Goal: Book appointment/travel/reservation

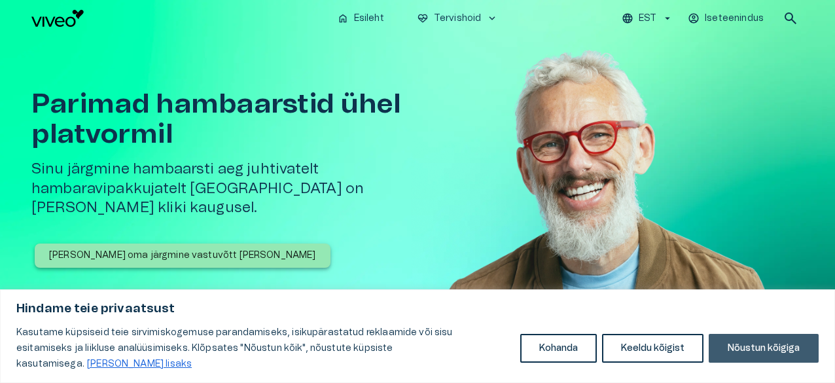
click at [763, 347] on button "Nõustun kõigiga" at bounding box center [764, 348] width 110 height 29
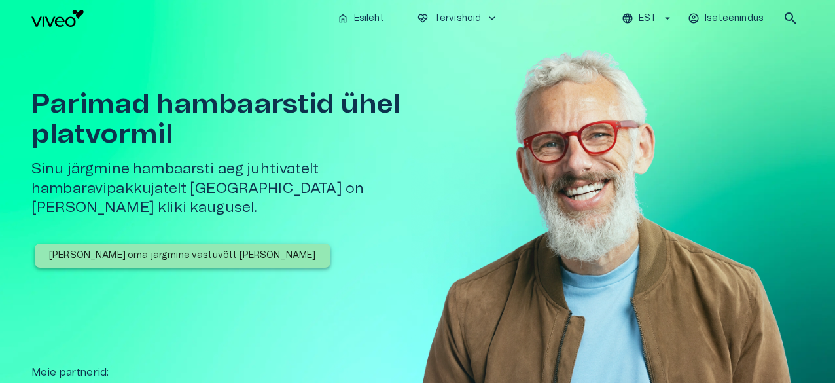
click at [161, 249] on p "[PERSON_NAME] oma järgmine vastuvõtt [PERSON_NAME]" at bounding box center [182, 256] width 267 height 14
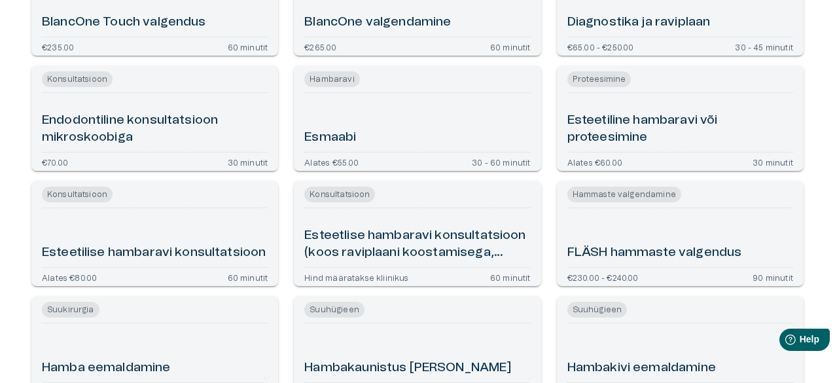
click at [350, 141] on h6 "Esmaabi" at bounding box center [330, 138] width 52 height 18
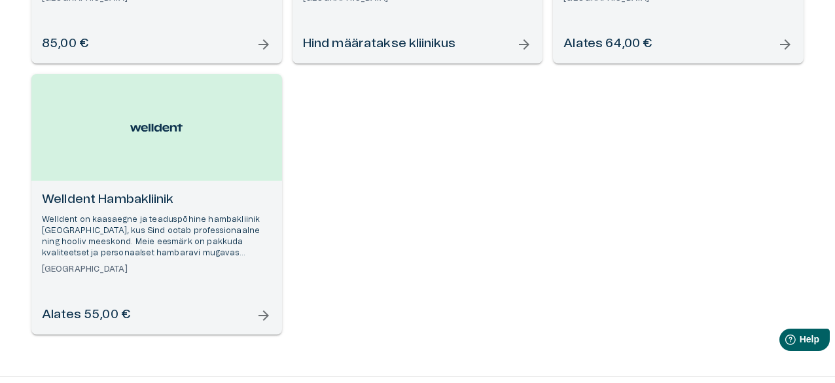
scroll to position [439, 0]
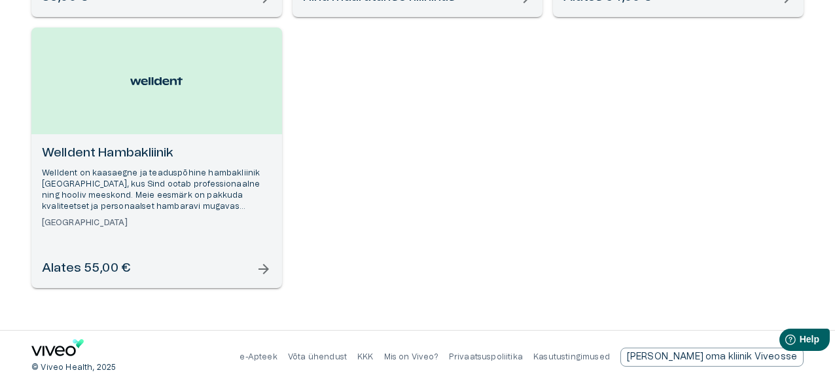
click at [150, 192] on p "Welldent on kaasaegne ja teaduspõhine hambakliinik Tallinnas, kus Sind ootab pr…" at bounding box center [157, 190] width 230 height 45
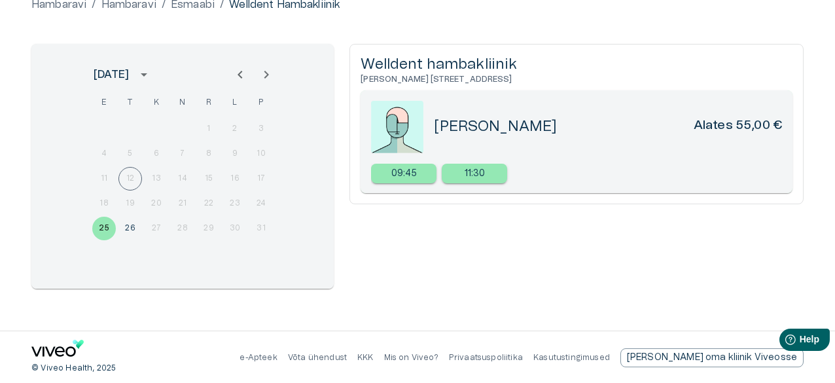
scroll to position [141, 0]
click at [127, 226] on button "26" at bounding box center [130, 228] width 24 height 24
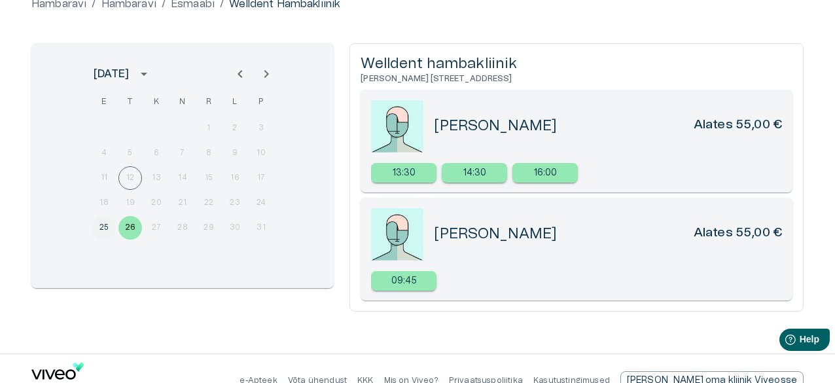
click at [106, 225] on button "25" at bounding box center [104, 228] width 24 height 24
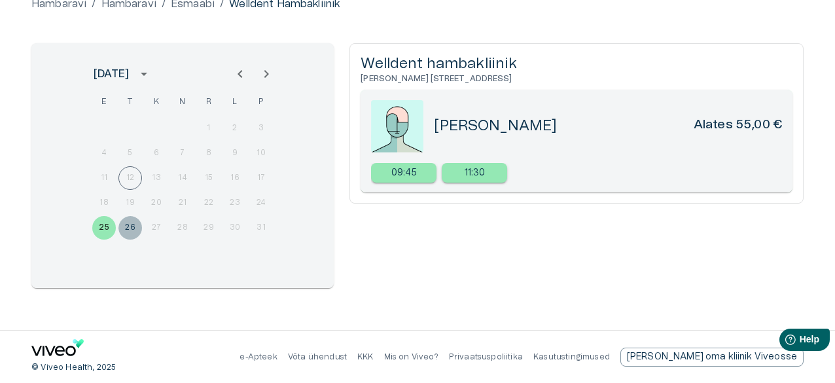
click at [132, 226] on button "26" at bounding box center [130, 228] width 24 height 24
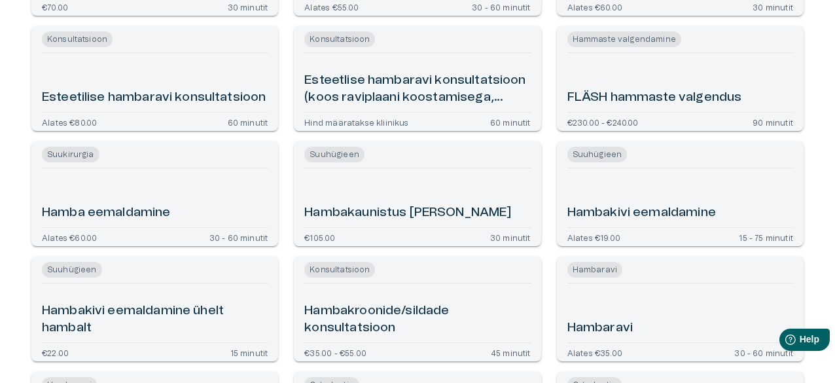
scroll to position [482, 0]
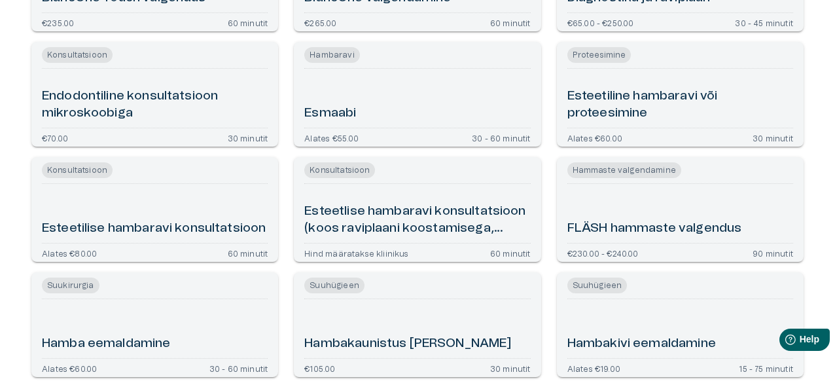
click at [336, 104] on div "Esmaabi" at bounding box center [417, 98] width 226 height 48
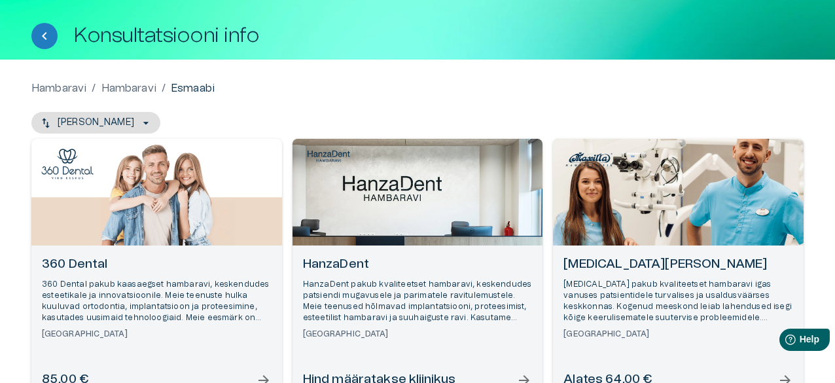
scroll to position [131, 0]
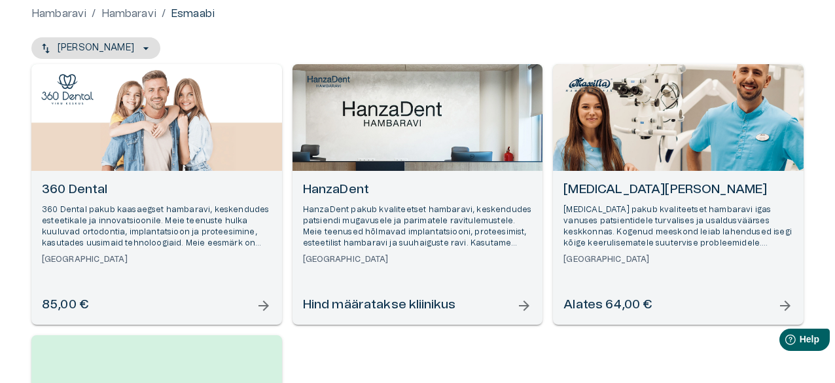
click at [429, 217] on p "HanzaDent pakub kvaliteetset hambaravi, keskendudes patsiendi mugavusele ja par…" at bounding box center [418, 226] width 230 height 45
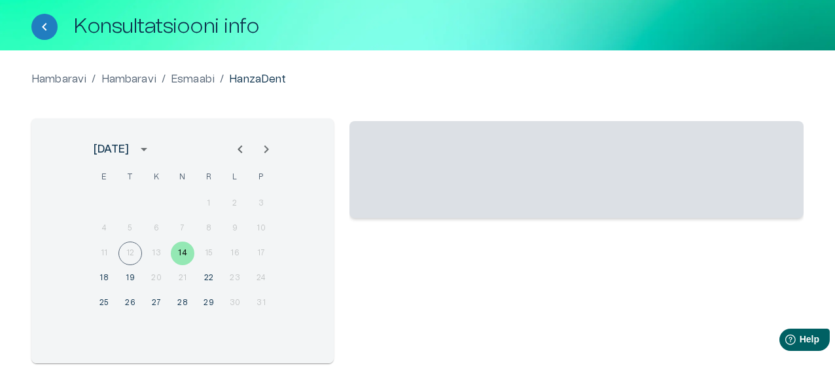
scroll to position [141, 0]
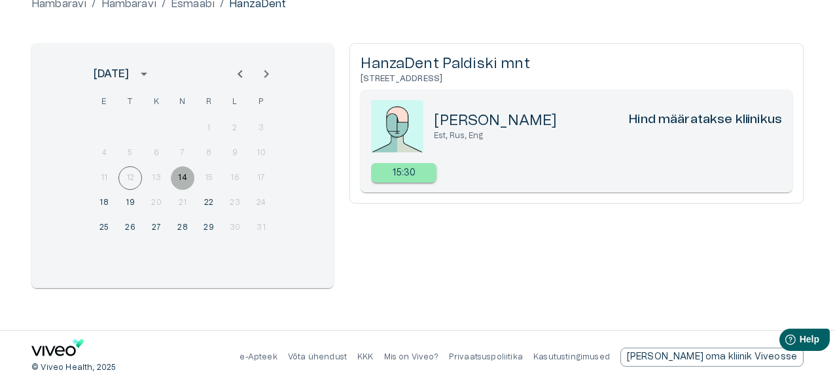
click at [185, 177] on button "14" at bounding box center [183, 178] width 24 height 24
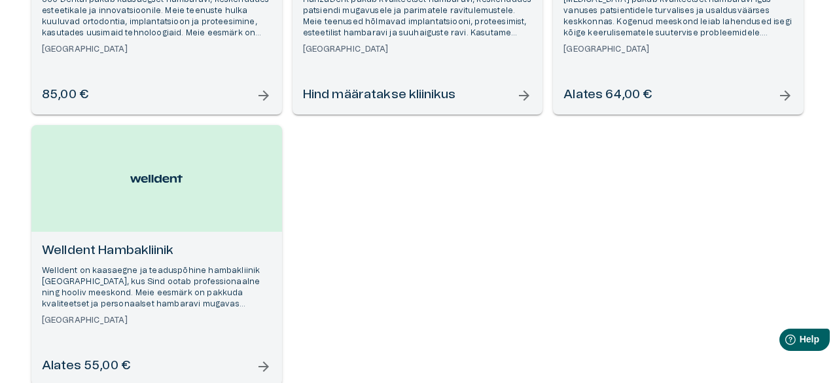
scroll to position [145, 0]
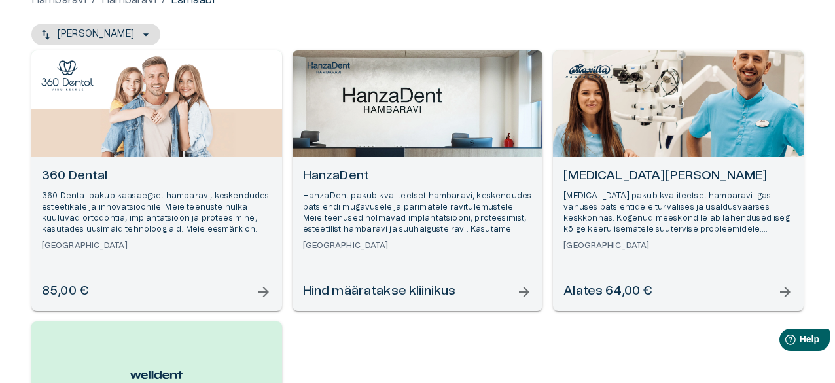
click at [128, 181] on h6 "360 Dental" at bounding box center [157, 177] width 230 height 18
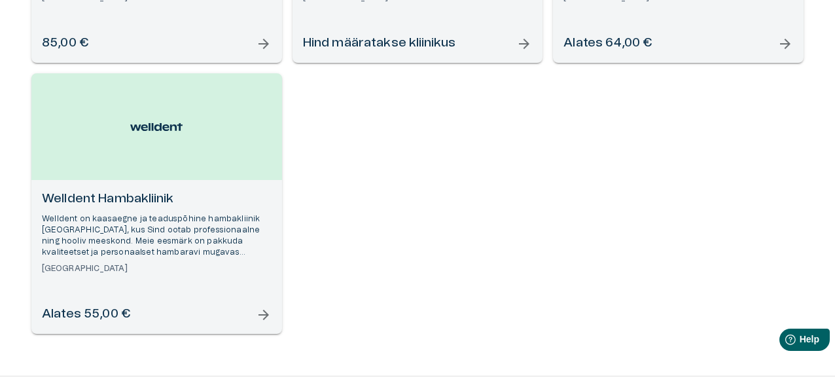
scroll to position [196, 0]
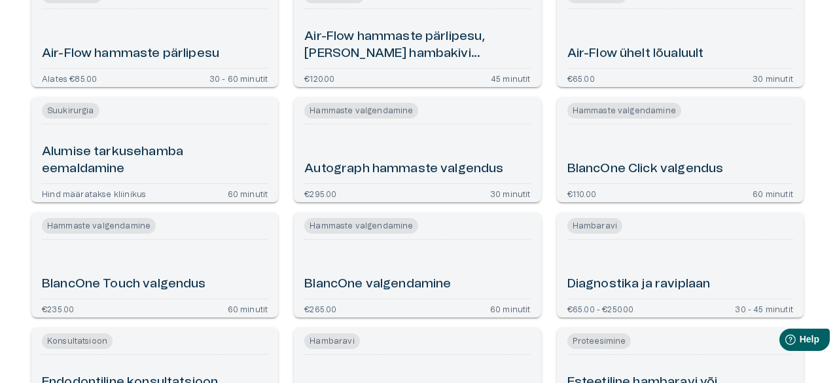
scroll to position [572, 0]
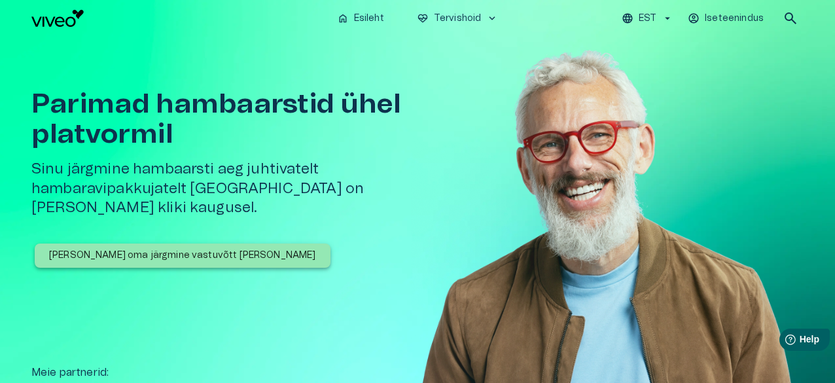
click at [132, 249] on p "[PERSON_NAME] oma järgmine vastuvõtt [PERSON_NAME]" at bounding box center [182, 256] width 267 height 14
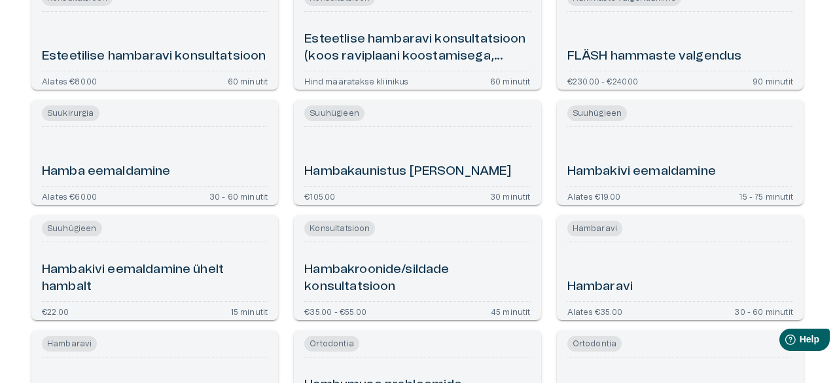
scroll to position [785, 0]
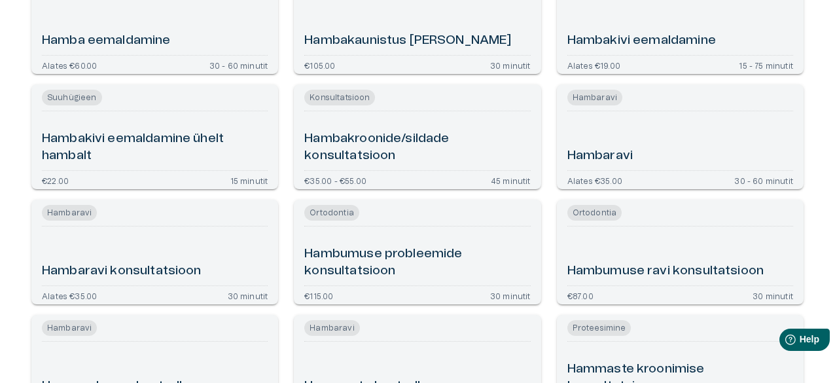
click at [588, 158] on h6 "Hambaravi" at bounding box center [599, 156] width 65 height 18
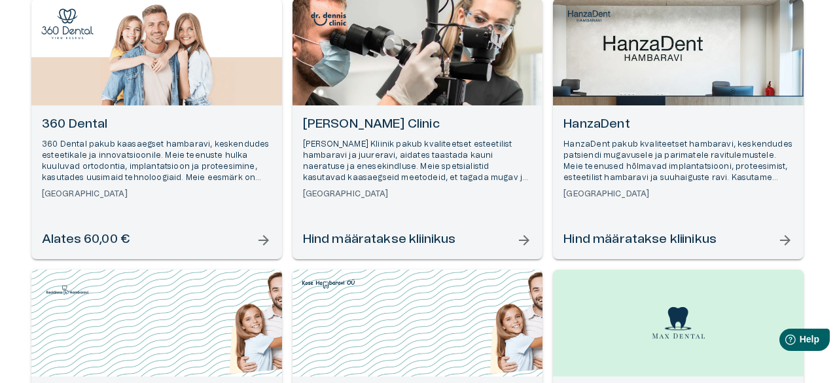
scroll to position [196, 0]
click at [175, 130] on h6 "360 Dental" at bounding box center [157, 125] width 230 height 18
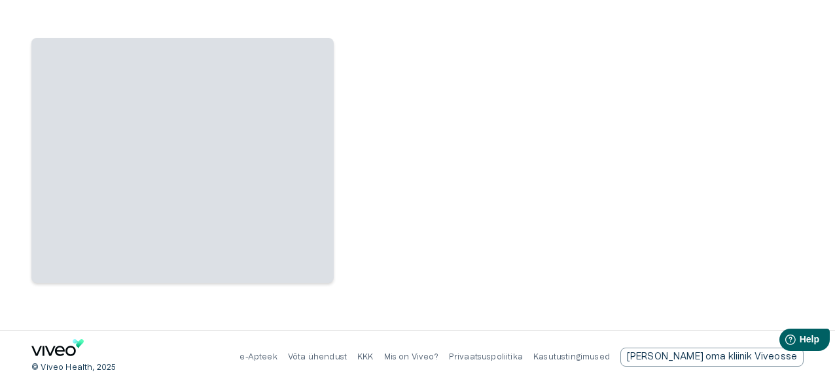
scroll to position [141, 0]
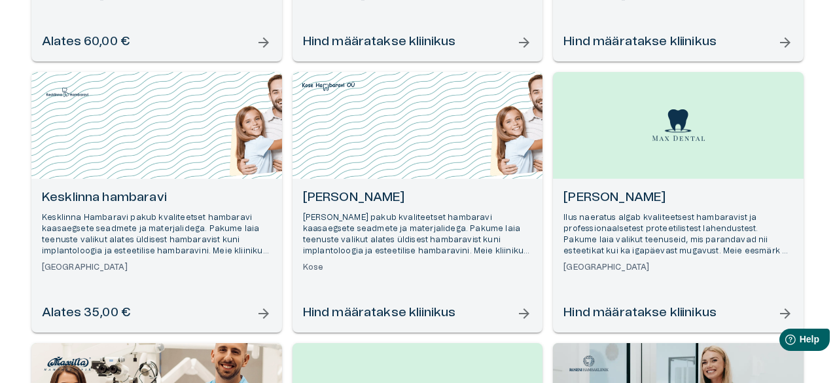
scroll to position [406, 0]
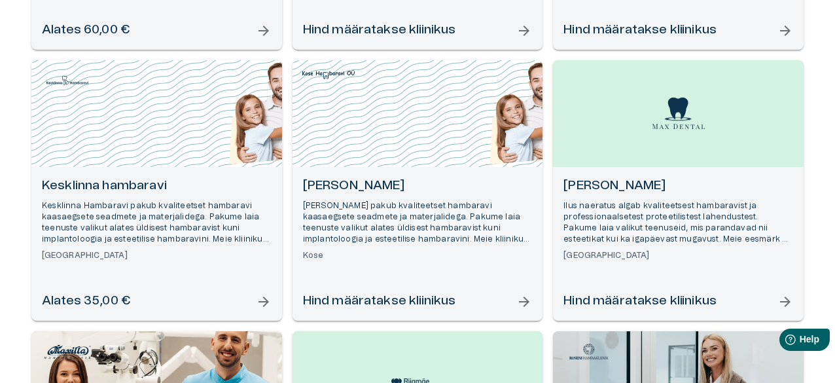
click at [182, 217] on p "Kesklinna Hambaravi pakub kvaliteetset hambaravi kaasaegsete seadmete ja materj…" at bounding box center [157, 222] width 230 height 45
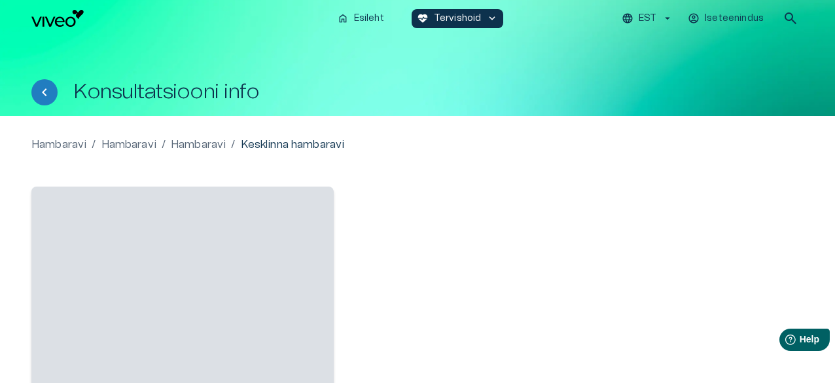
scroll to position [131, 0]
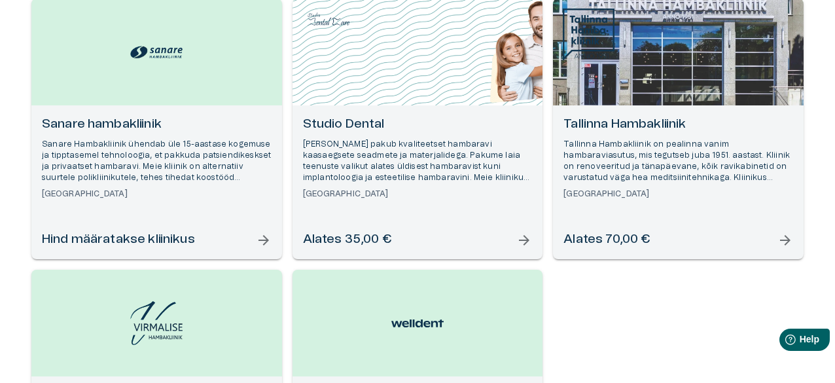
scroll to position [1140, 0]
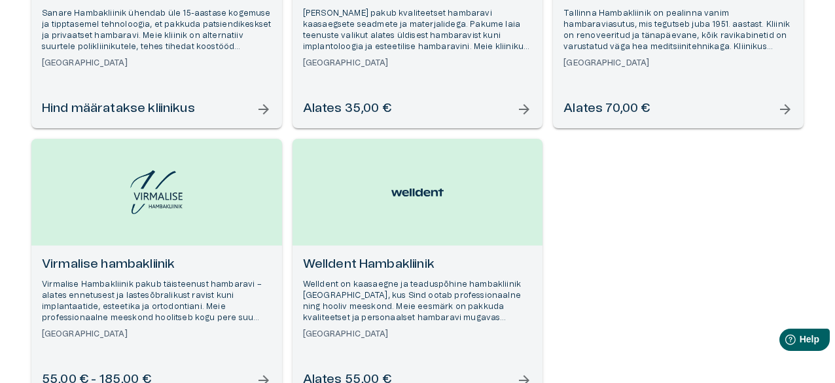
click at [618, 44] on p "Tallinna Hambakliinik on pealinna vanim hambaraviasutus, mis tegutseb juba 1951…" at bounding box center [679, 30] width 230 height 45
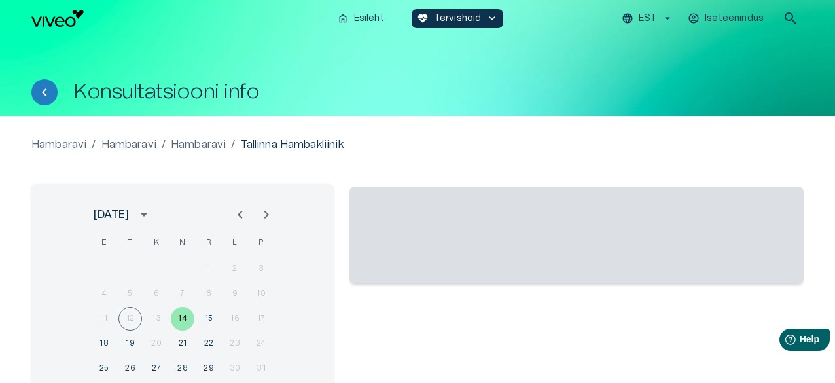
scroll to position [131, 0]
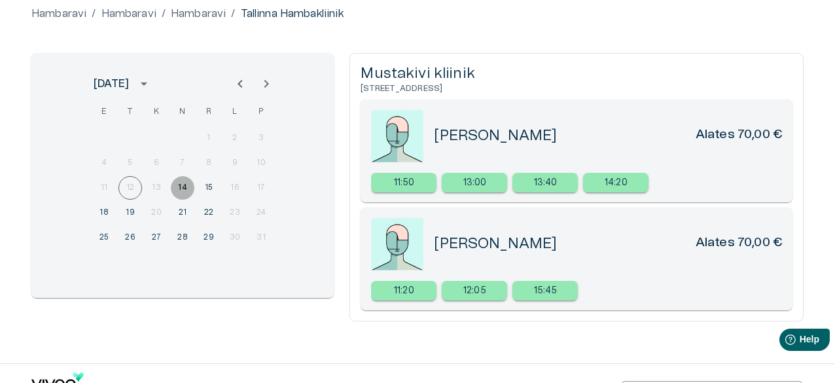
click at [185, 184] on button "14" at bounding box center [183, 188] width 24 height 24
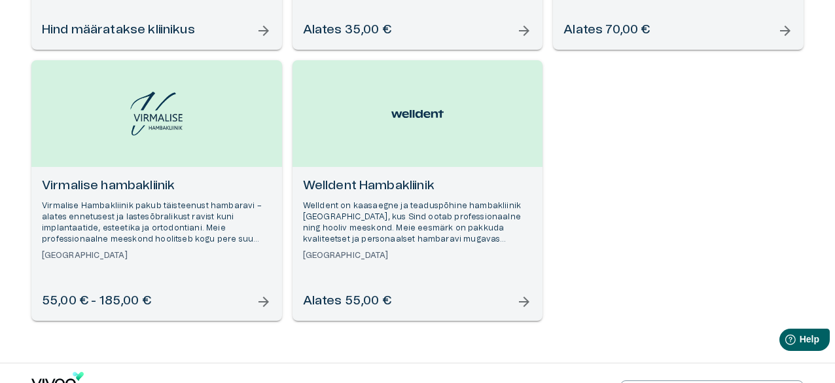
click at [350, 183] on h6 "Welldent Hambakliinik" at bounding box center [418, 186] width 230 height 18
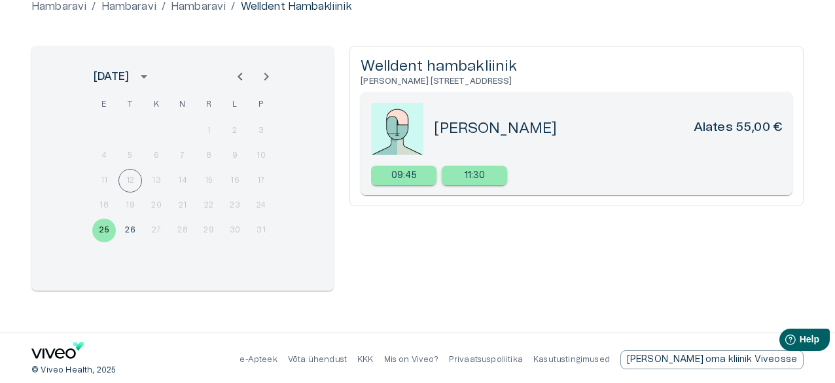
scroll to position [141, 0]
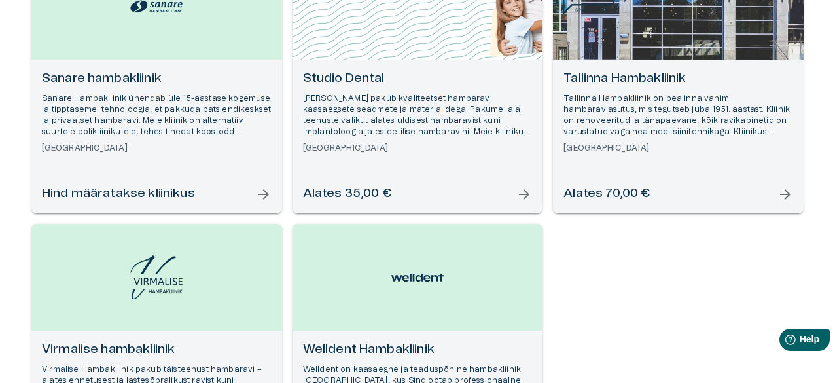
scroll to position [990, 0]
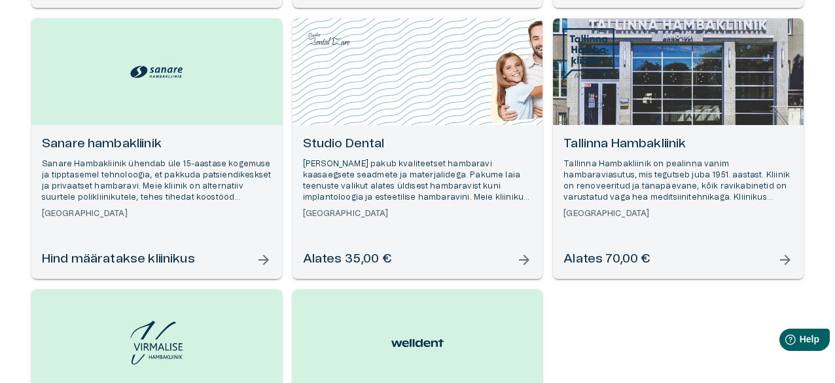
click at [488, 172] on p "Kose Hambaravi pakub kvaliteetset hambaravi kaasaegsete seadmete ja materjalide…" at bounding box center [418, 180] width 230 height 45
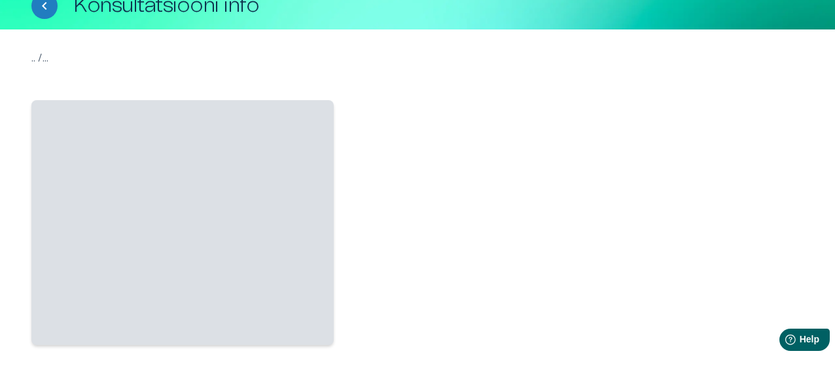
scroll to position [131, 0]
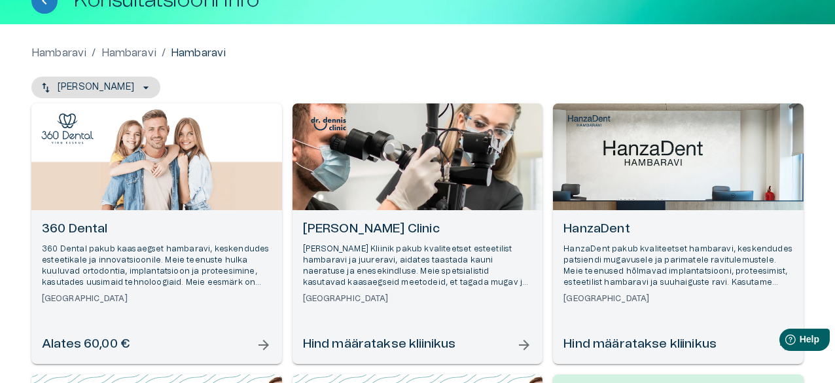
scroll to position [21, 0]
